Goal: Navigation & Orientation: Find specific page/section

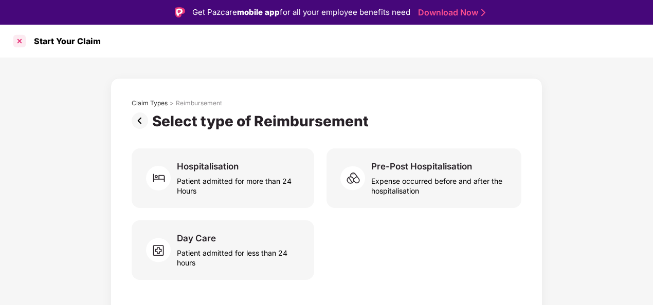
click at [18, 43] on div at bounding box center [19, 41] width 16 height 16
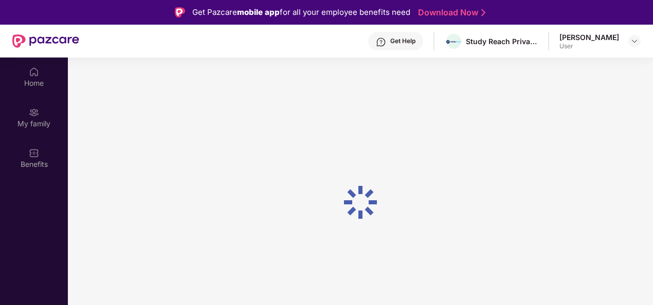
scroll to position [58, 0]
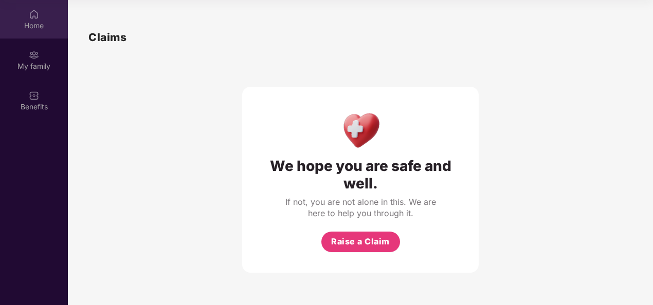
click at [34, 25] on div "Home" at bounding box center [34, 26] width 68 height 10
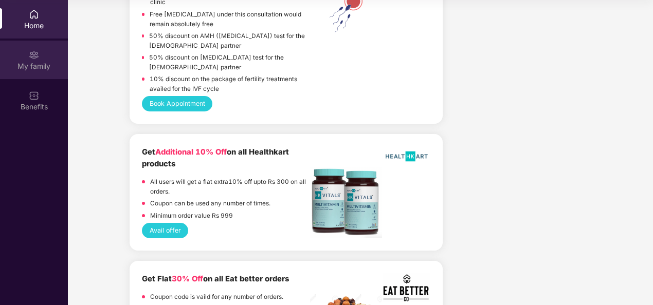
scroll to position [1333, 0]
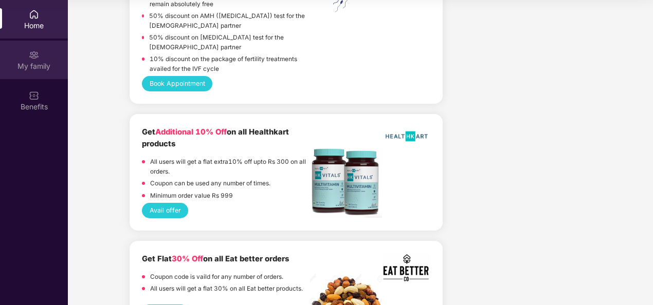
click at [39, 60] on img at bounding box center [34, 55] width 10 height 10
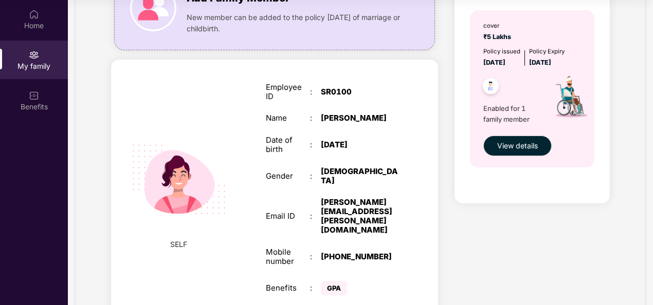
scroll to position [133, 0]
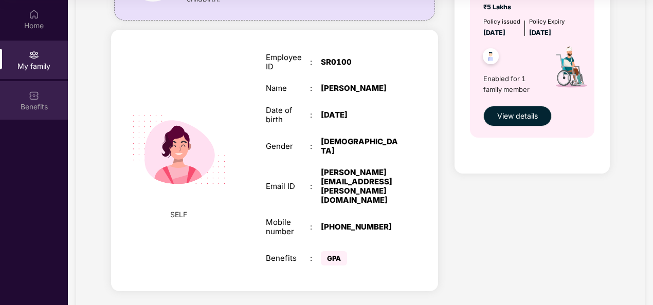
click at [26, 112] on div "Benefits" at bounding box center [34, 100] width 68 height 39
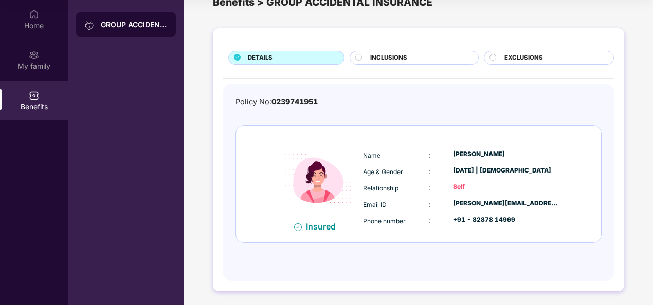
scroll to position [26, 0]
click at [413, 62] on div "INCLUSIONS" at bounding box center [418, 59] width 107 height 11
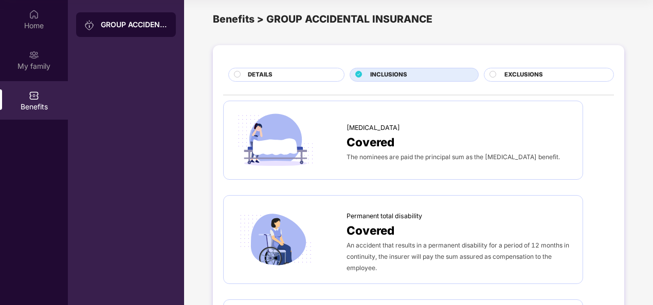
scroll to position [0, 0]
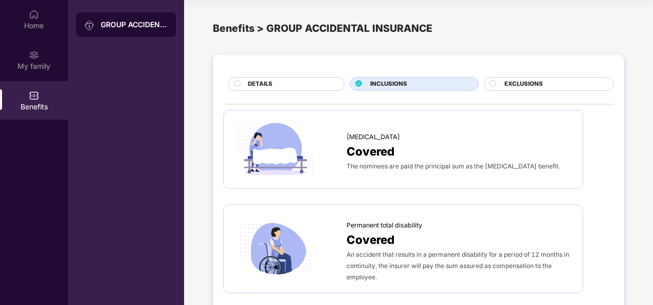
click at [542, 85] on div "EXCLUSIONS" at bounding box center [553, 85] width 109 height 11
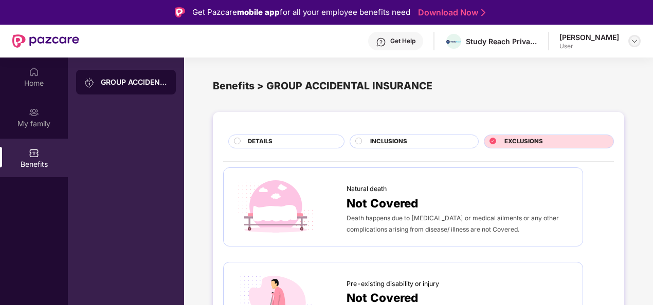
click at [632, 42] on img at bounding box center [634, 41] width 8 height 8
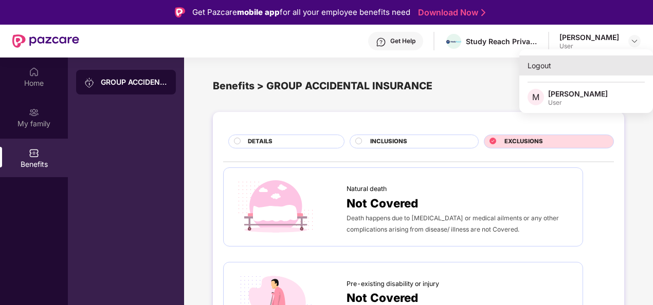
click at [540, 68] on div "Logout" at bounding box center [586, 65] width 134 height 20
